Goal: Task Accomplishment & Management: Manage account settings

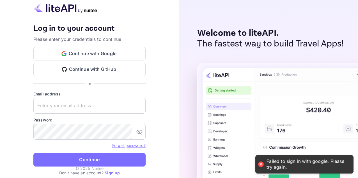
click at [87, 53] on button "Continue with Google" at bounding box center [89, 53] width 112 height 13
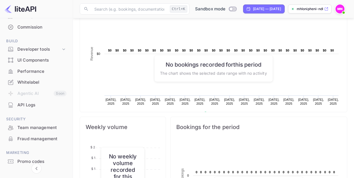
scroll to position [64, 0]
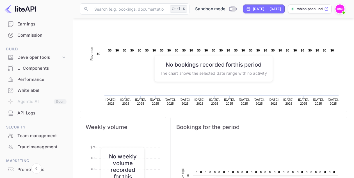
click at [34, 90] on div "Whitelabel" at bounding box center [41, 91] width 49 height 6
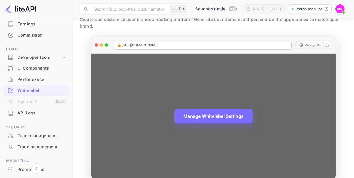
scroll to position [22, 0]
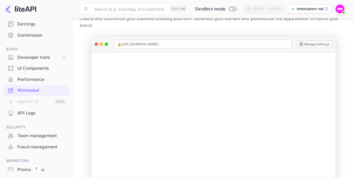
click at [35, 68] on div "UI Components" at bounding box center [41, 68] width 49 height 6
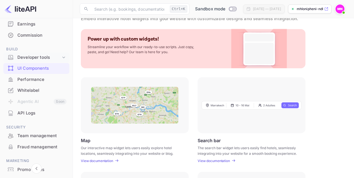
click at [62, 57] on icon at bounding box center [63, 58] width 3 height 2
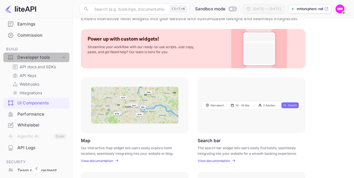
click at [43, 58] on div "Developer tools" at bounding box center [38, 57] width 43 height 6
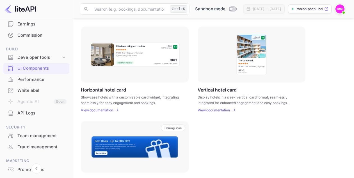
scroll to position [200, 0]
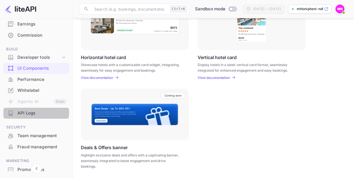
click at [32, 113] on div "API Logs" at bounding box center [41, 113] width 49 height 6
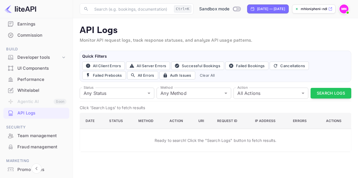
click at [224, 10] on div "Sandbox mode" at bounding box center [220, 9] width 48 height 9
click at [229, 8] on input "Switch to Production mode" at bounding box center [234, 9] width 11 height 4
checkbox input "false"
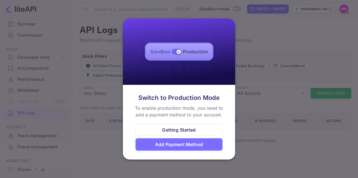
click at [178, 50] on img at bounding box center [179, 52] width 112 height 66
click at [296, 51] on div at bounding box center [179, 89] width 358 height 178
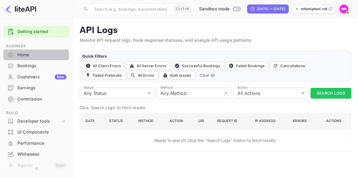
click at [28, 56] on div "Home" at bounding box center [41, 55] width 49 height 6
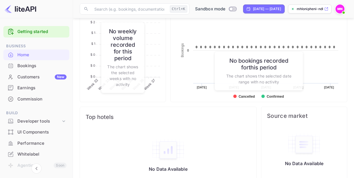
scroll to position [250, 0]
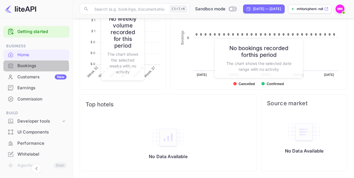
click at [27, 67] on div "Bookings" at bounding box center [41, 66] width 49 height 6
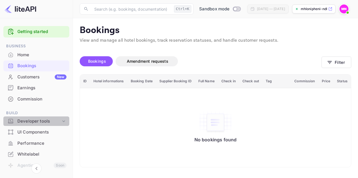
click at [64, 120] on icon at bounding box center [64, 122] width 6 height 6
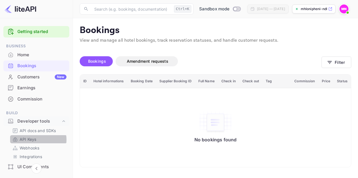
click at [36, 140] on p "API Keys" at bounding box center [28, 140] width 17 height 6
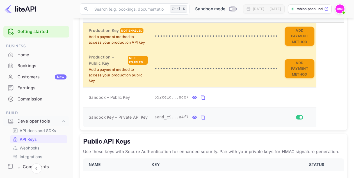
scroll to position [112, 0]
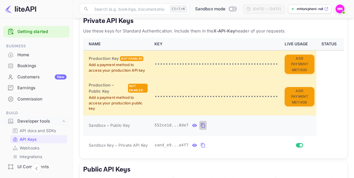
click at [199, 121] on button "private api keys table" at bounding box center [202, 125] width 7 height 9
